Goal: Information Seeking & Learning: Learn about a topic

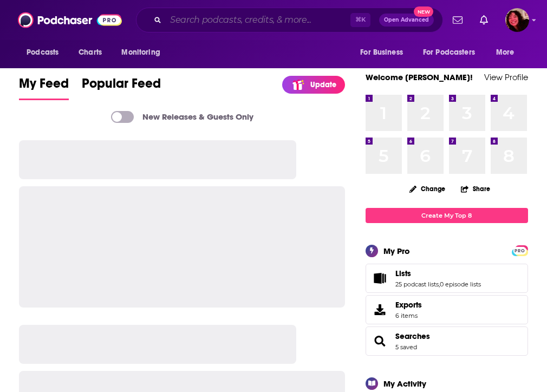
click at [242, 25] on input "Search podcasts, credits, & more..." at bounding box center [258, 19] width 185 height 17
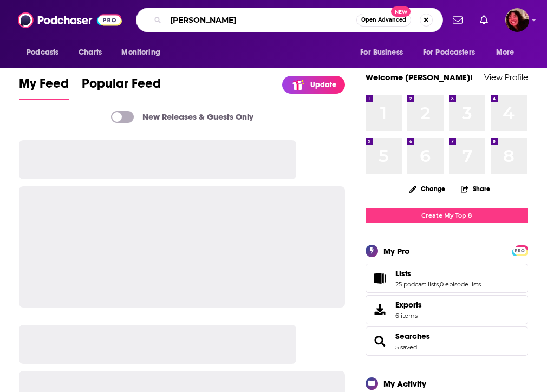
type input "kara duffy"
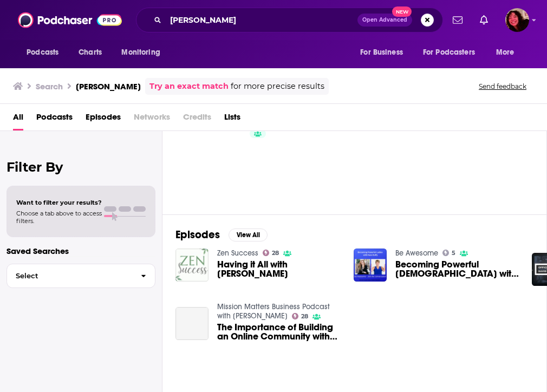
scroll to position [90, 0]
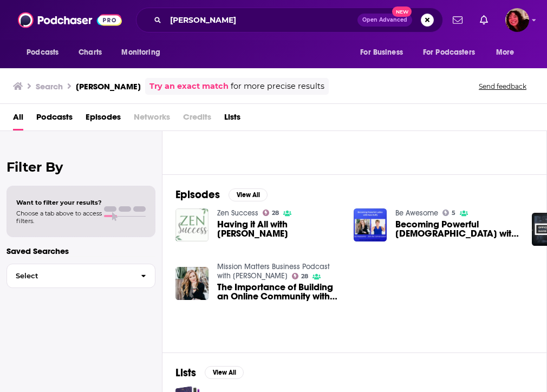
click at [241, 228] on span "Having it All with Kara Duffy" at bounding box center [278, 229] width 123 height 18
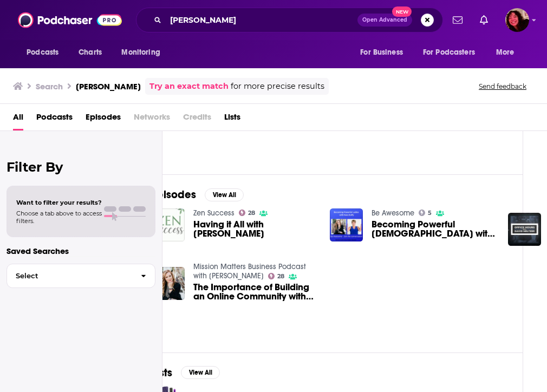
click at [400, 232] on span "Becoming Powerful [DEMOGRAPHIC_DATA] with [PERSON_NAME]" at bounding box center [432, 229] width 123 height 18
click at [271, 289] on span "The Importance of Building an Online Community with Kara Duffy" at bounding box center [254, 291] width 123 height 18
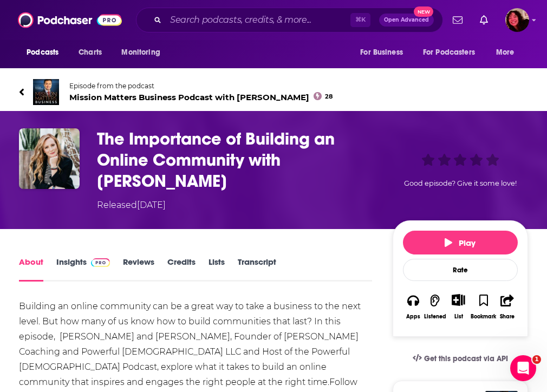
click at [238, 319] on div "Building an online community can be a great way to take a business to the next …" at bounding box center [195, 397] width 353 height 197
click at [177, 310] on div "Building an online community can be a great way to take a business to the next …" at bounding box center [195, 397] width 353 height 197
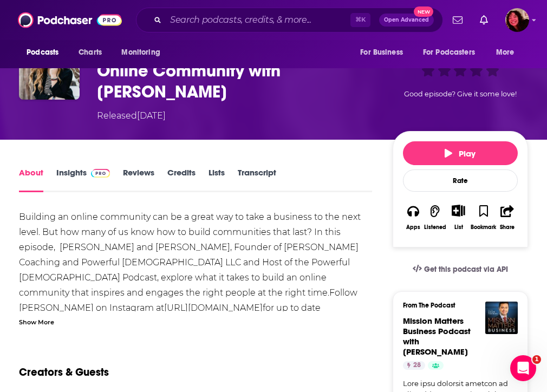
scroll to position [71, 0]
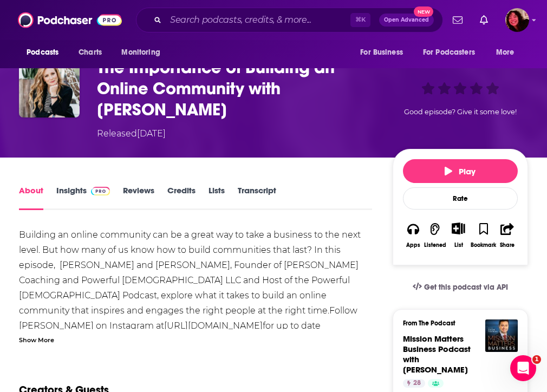
click at [96, 265] on div "Building an online community can be a great way to take a business to the next …" at bounding box center [195, 325] width 353 height 197
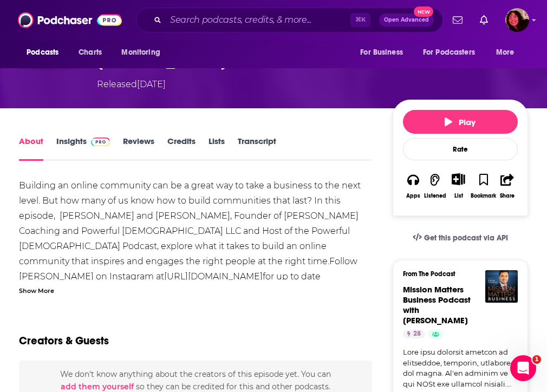
scroll to position [0, 0]
